Goal: Check status: Check status

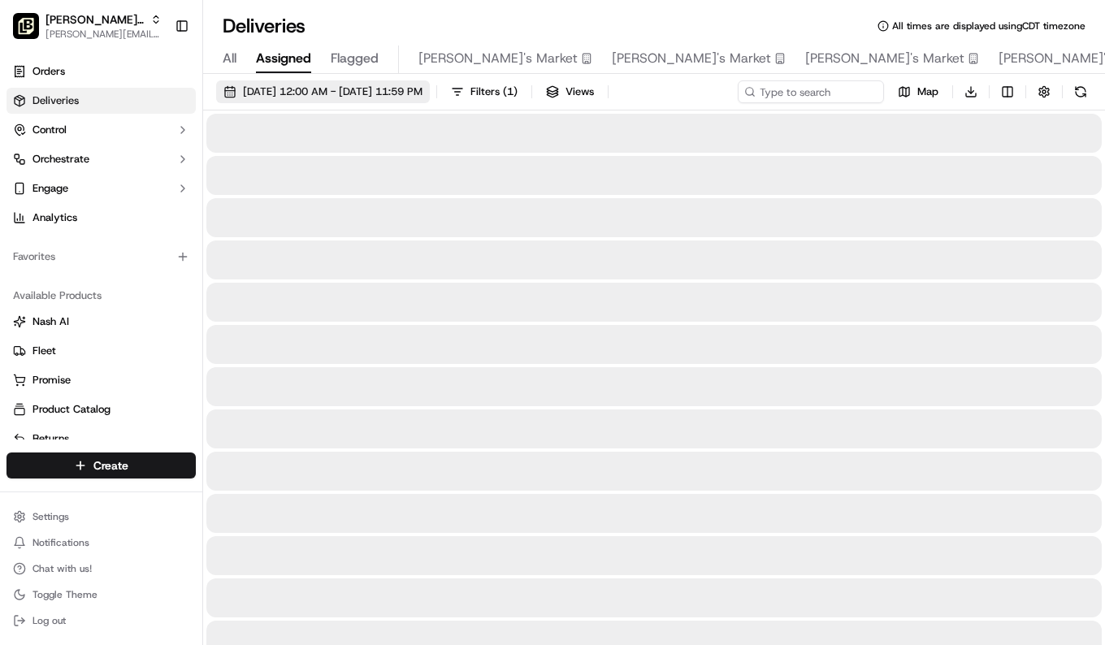
click at [349, 85] on span "[DATE] 12:00 AM - [DATE] 11:59 PM" at bounding box center [333, 92] width 180 height 15
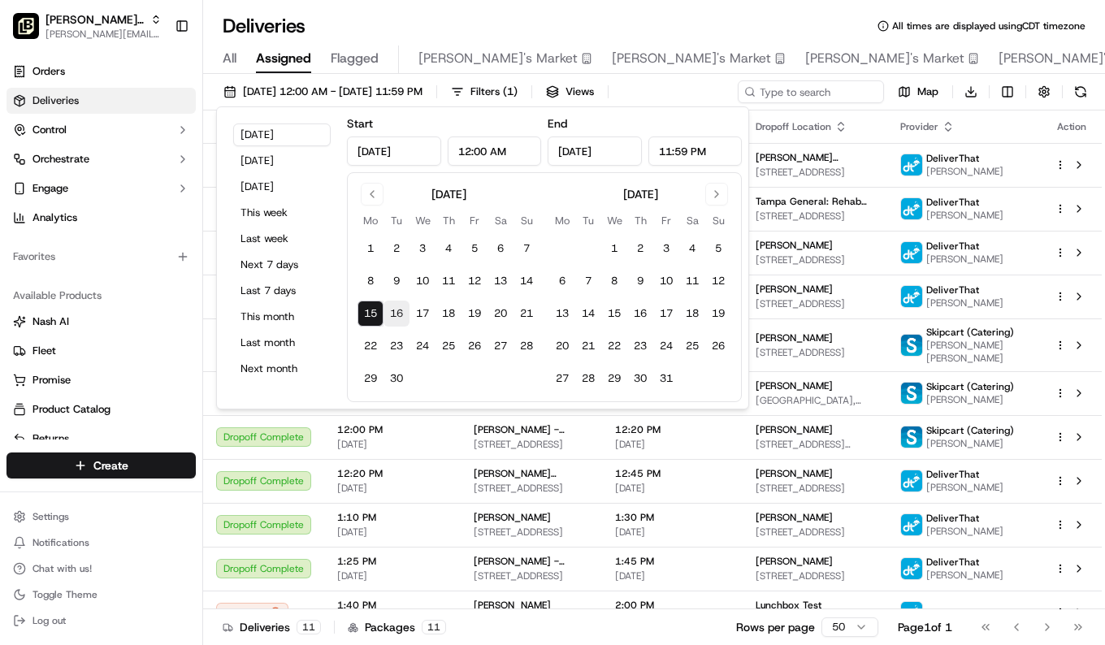
click at [397, 305] on button "16" at bounding box center [397, 314] width 26 height 26
type input "[DATE]"
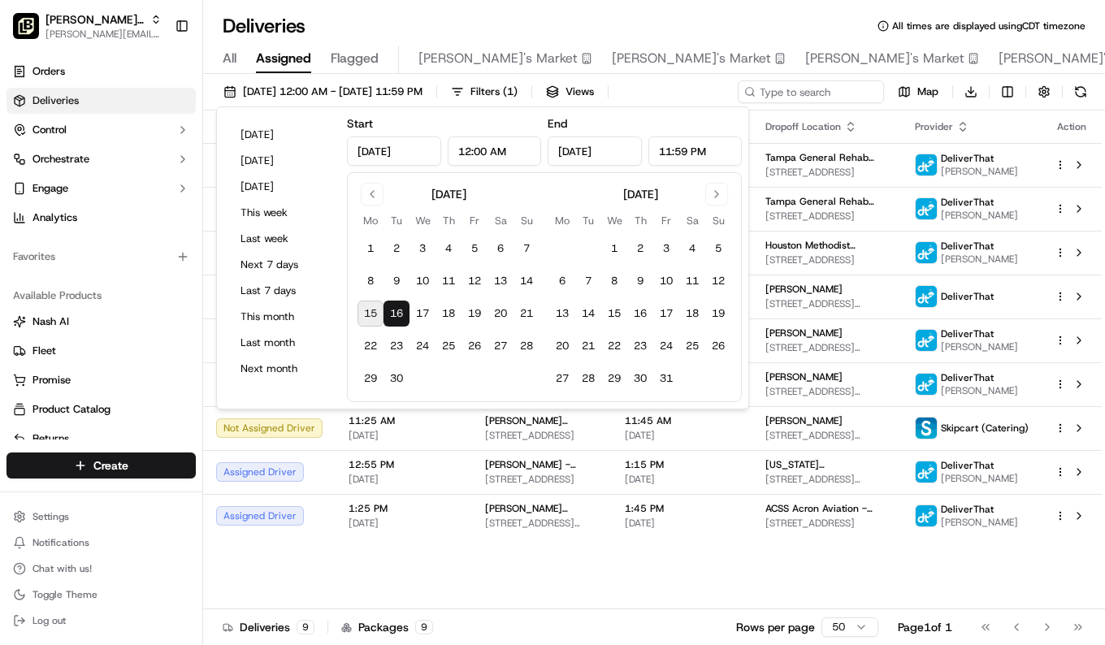
click at [298, 590] on div "Status Original Pickup Time Pickup Location Original Dropoff Time Dropoff Locat…" at bounding box center [652, 360] width 899 height 499
